Goal: Task Accomplishment & Management: Use online tool/utility

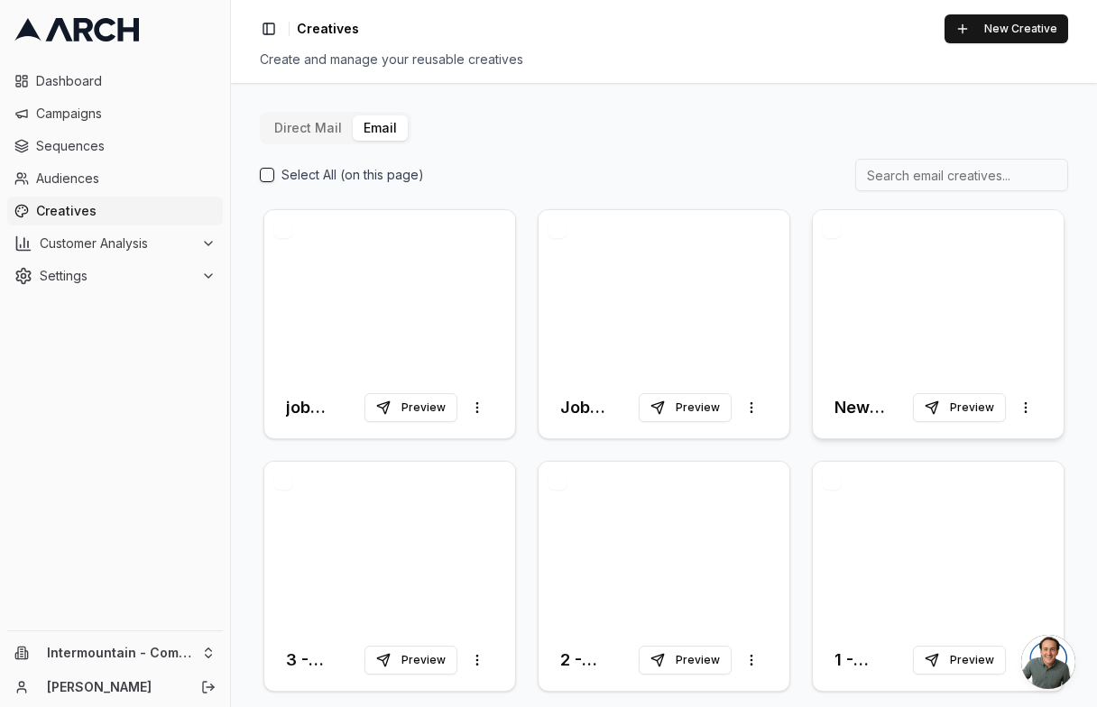
scroll to position [14, 0]
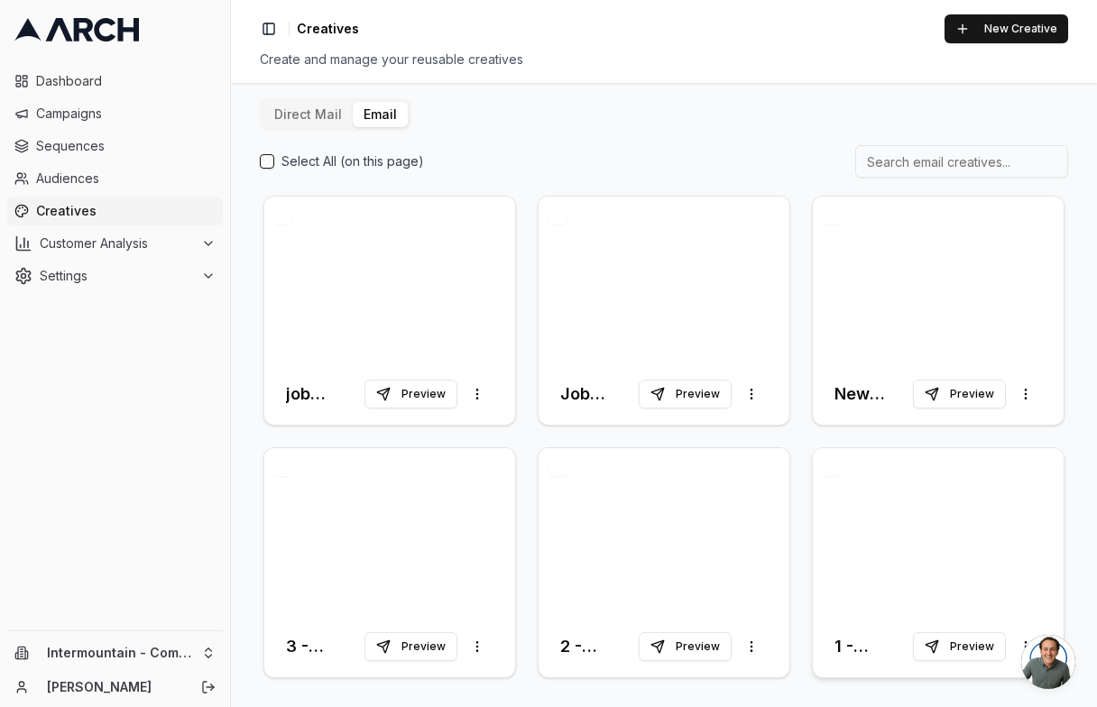
click at [947, 490] on div at bounding box center [938, 531] width 251 height 167
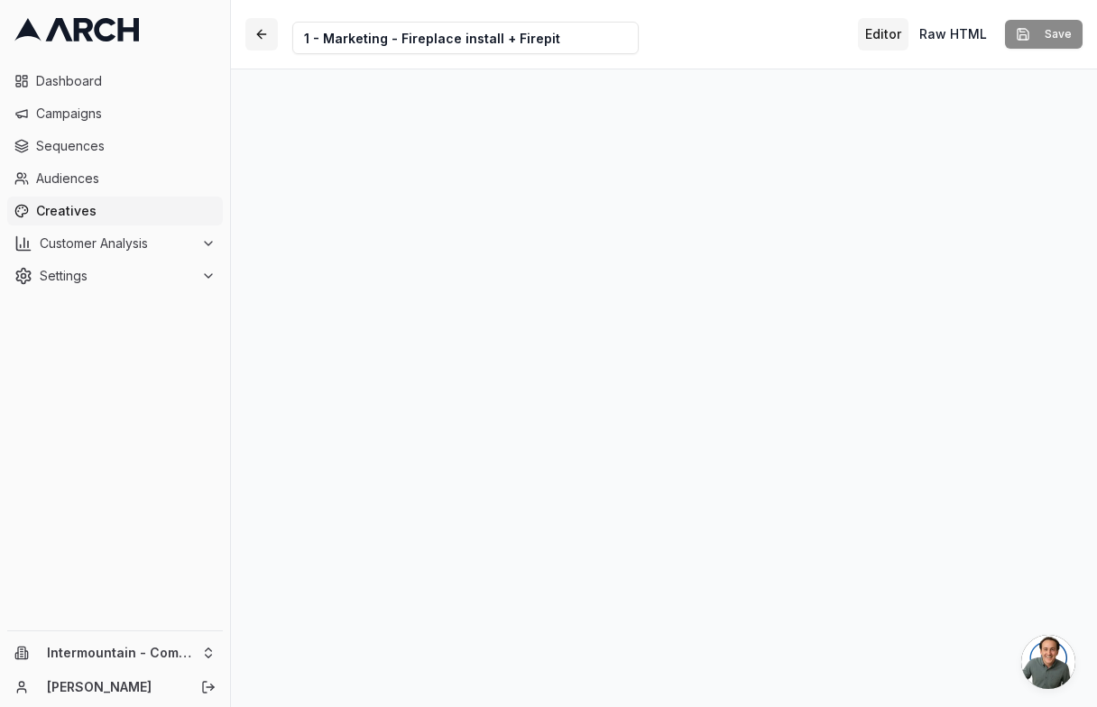
click at [263, 43] on button "button" at bounding box center [261, 34] width 32 height 32
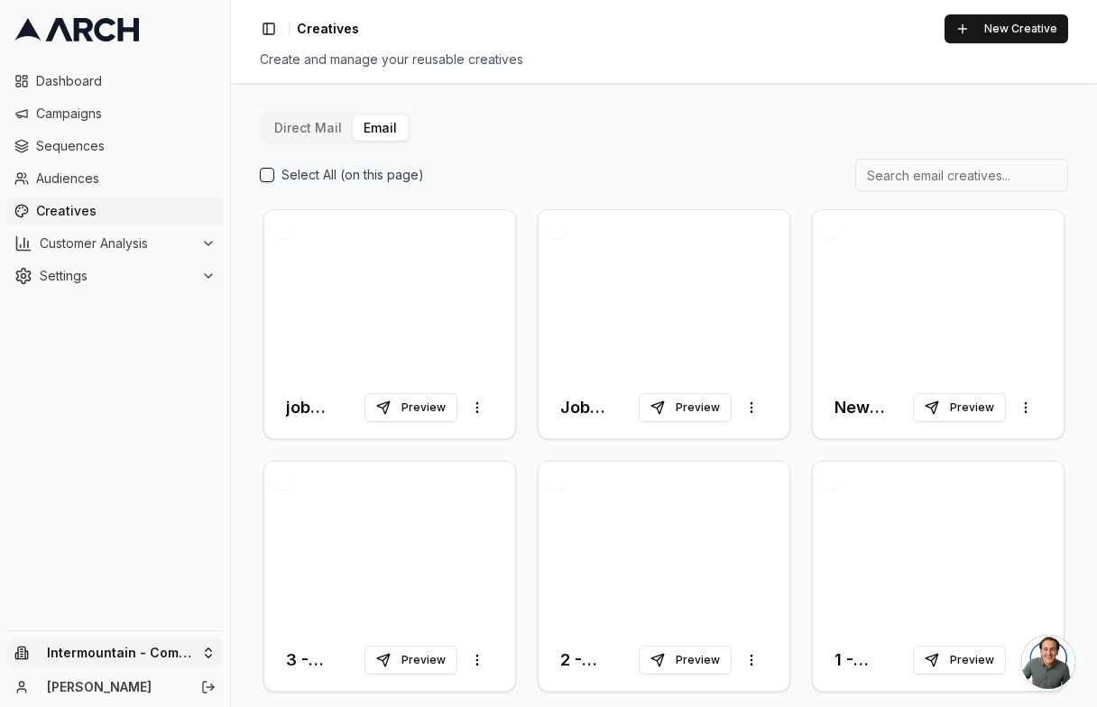
click at [174, 647] on html "Dashboard Campaigns Sequences Audiences Creatives Customer Analysis Settings In…" at bounding box center [548, 353] width 1097 height 707
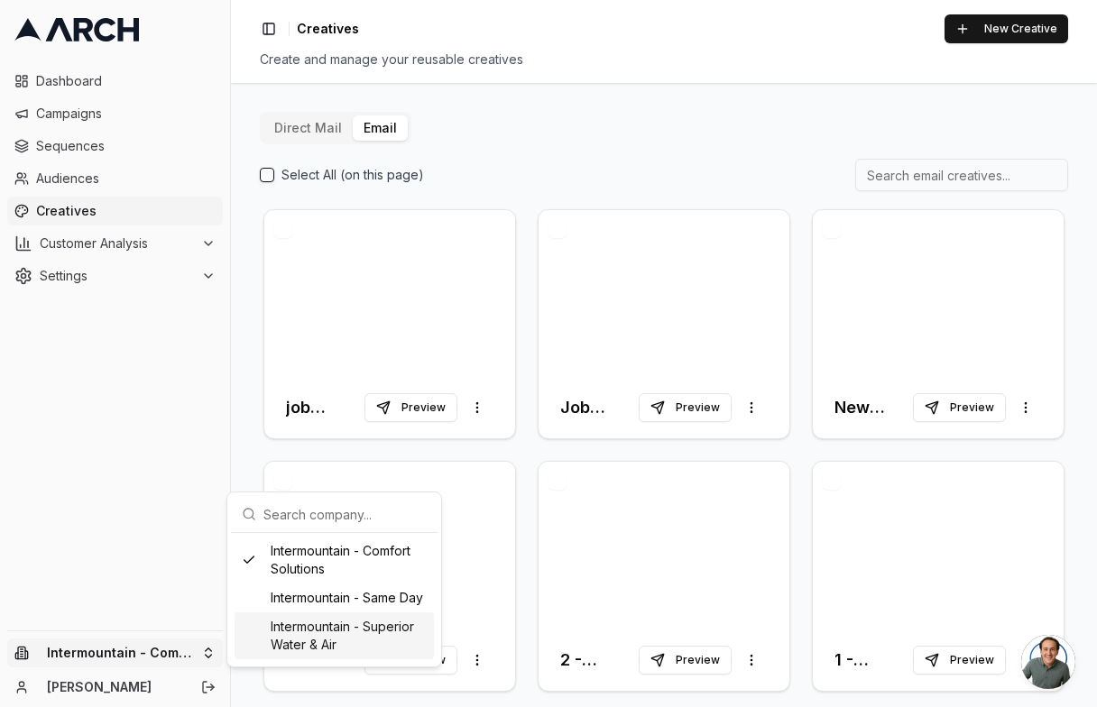
click at [294, 620] on div "Intermountain - Superior Water & Air" at bounding box center [334, 636] width 199 height 47
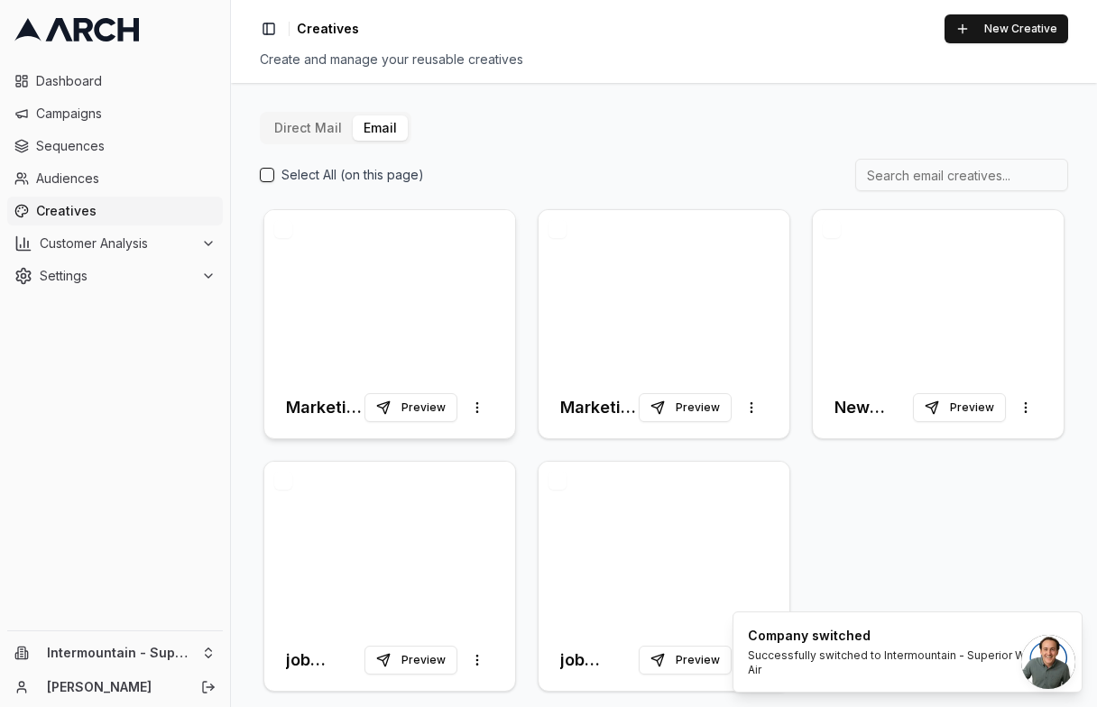
click at [420, 272] on div at bounding box center [389, 293] width 251 height 167
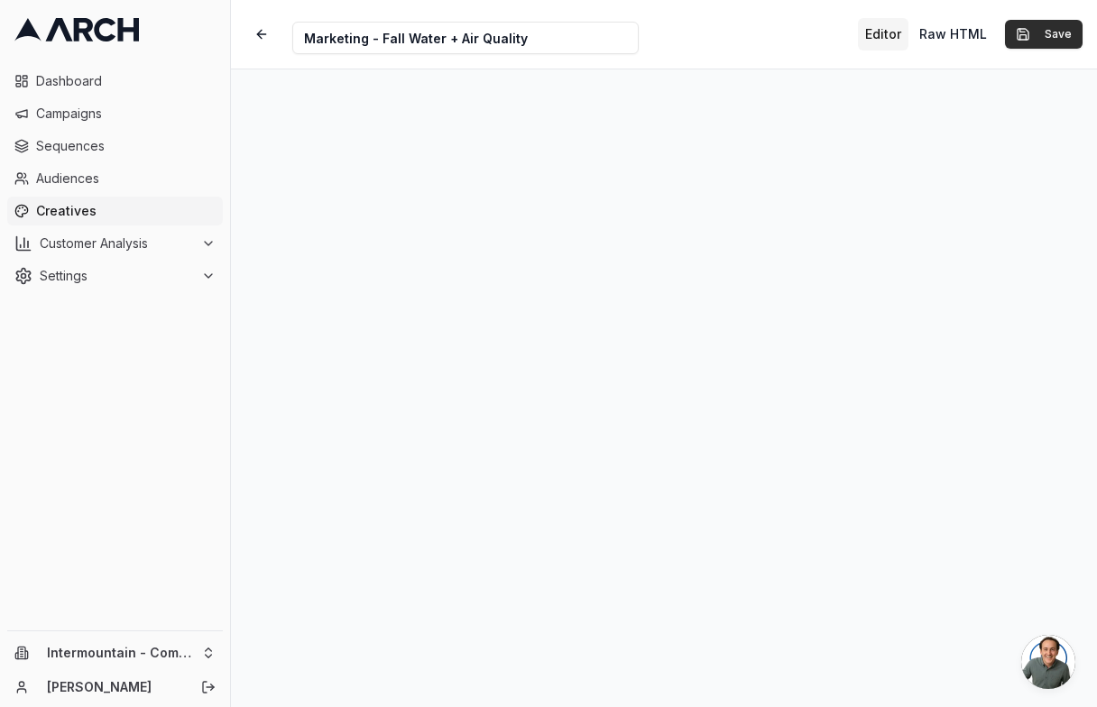
click at [1034, 32] on button "Save" at bounding box center [1044, 34] width 78 height 29
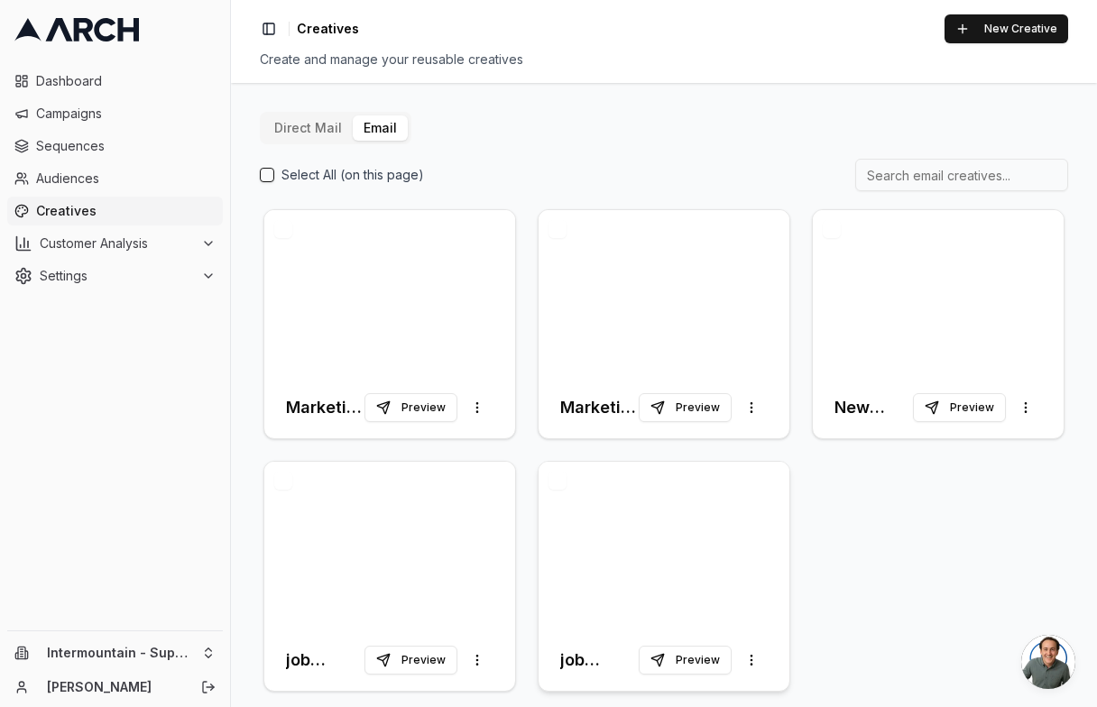
click at [694, 536] on div at bounding box center [664, 545] width 251 height 167
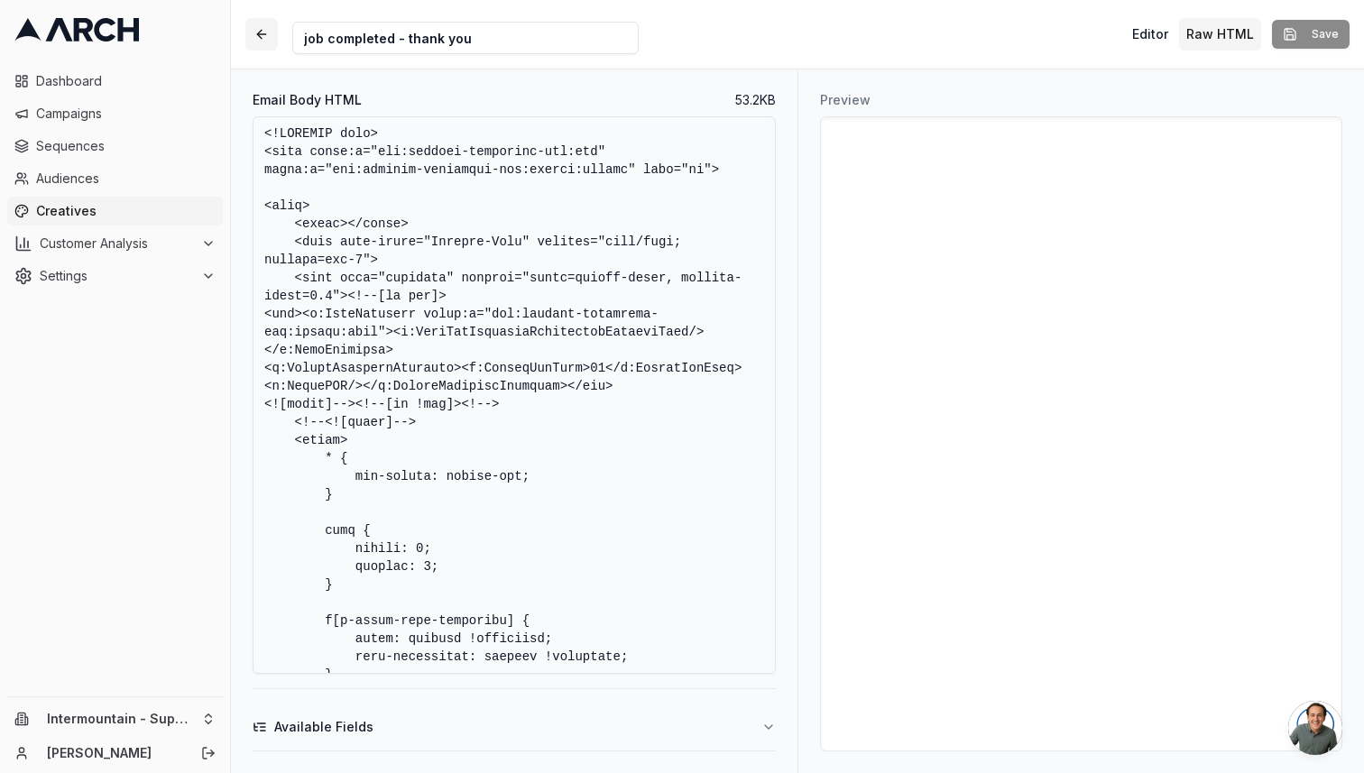
click at [266, 26] on button "button" at bounding box center [261, 34] width 32 height 32
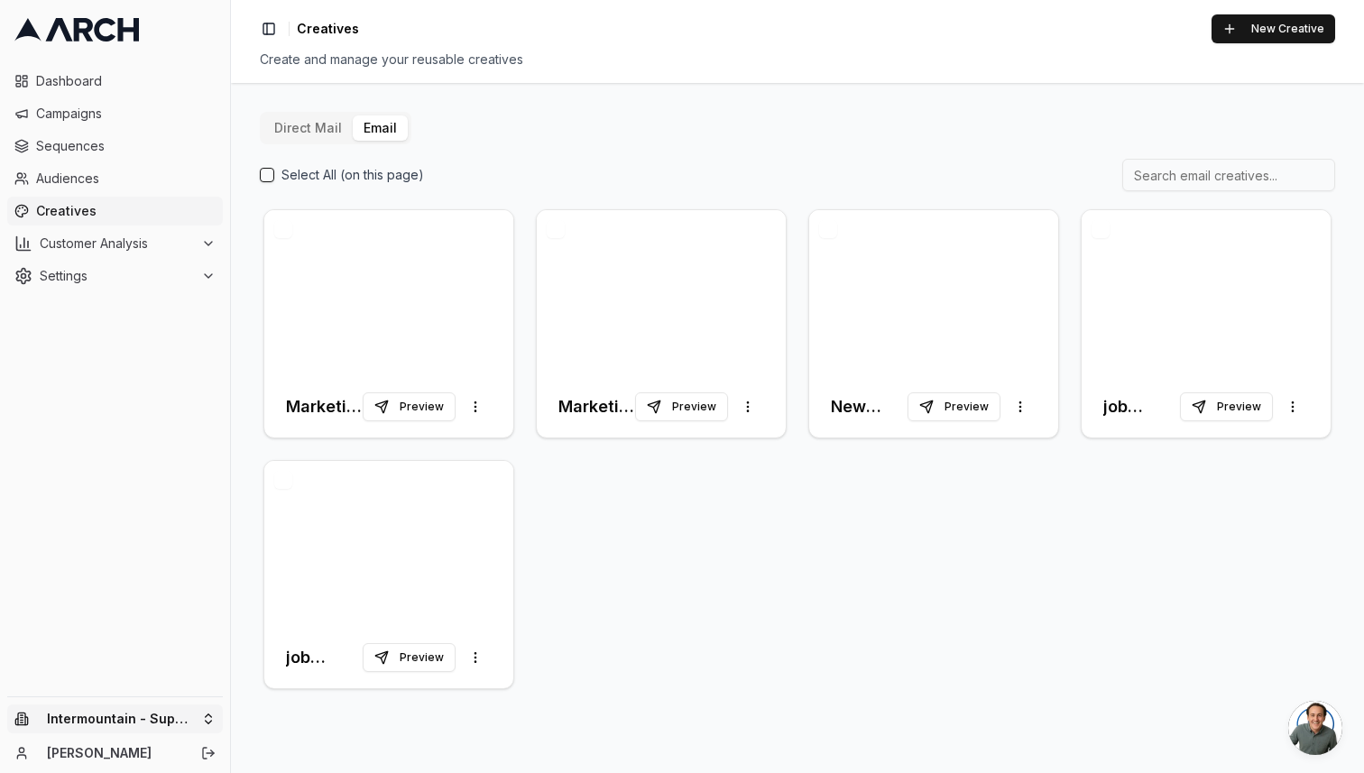
click at [184, 707] on html "Dashboard Campaigns Sequences Audiences Creatives Customer Analysis Settings In…" at bounding box center [682, 386] width 1364 height 773
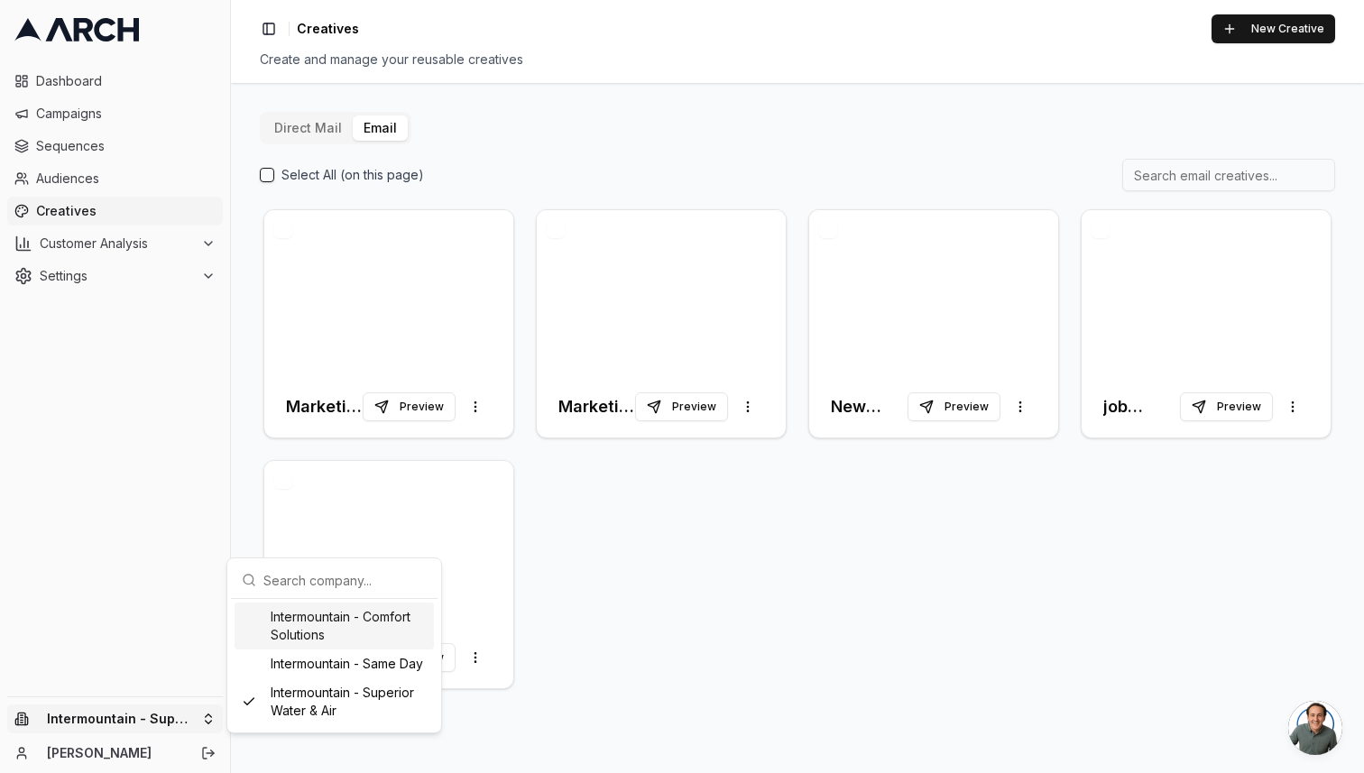
click at [340, 615] on div "Intermountain - Comfort Solutions" at bounding box center [334, 626] width 199 height 47
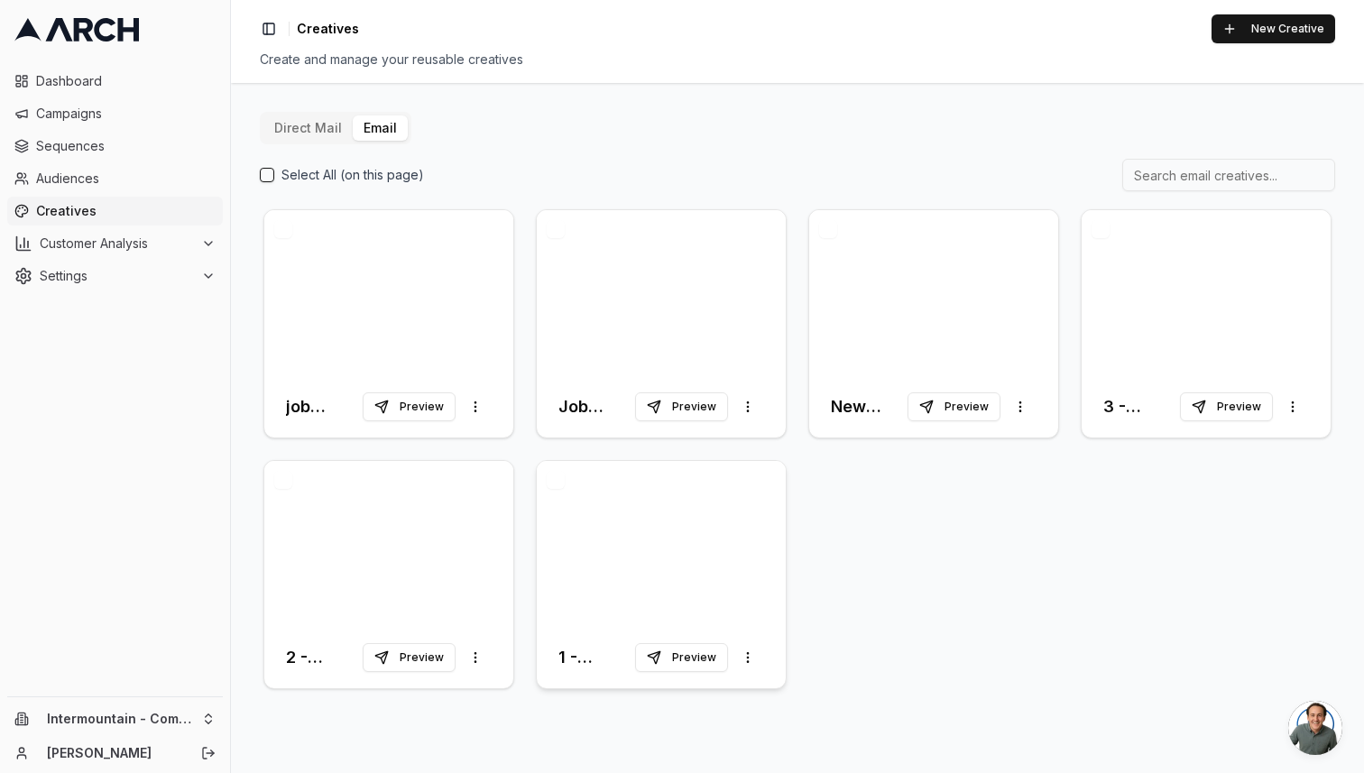
click at [708, 579] on div at bounding box center [661, 544] width 249 height 166
